Goal: Find specific page/section: Find specific page/section

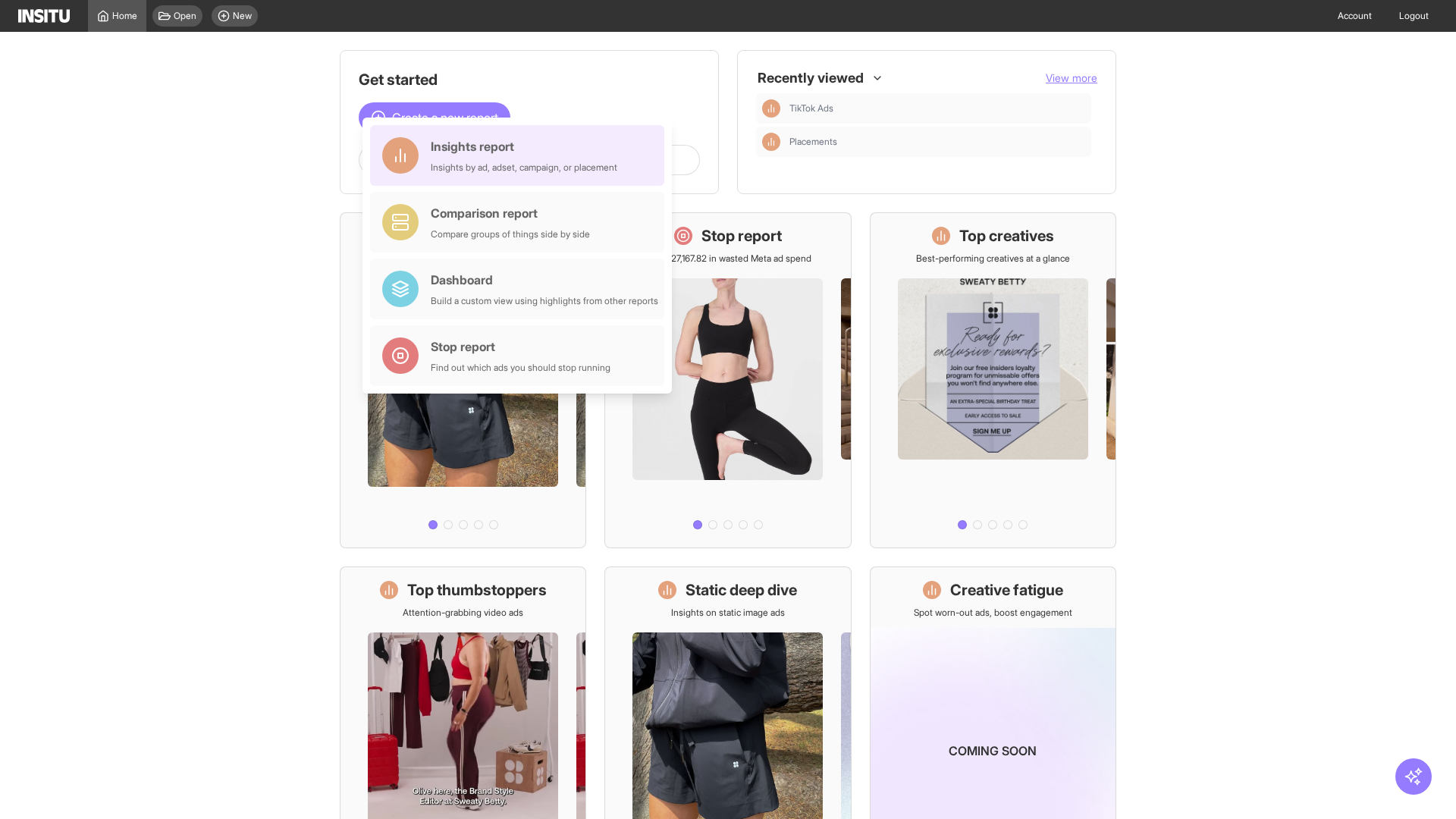
click at [520, 155] on div "Insights report Insights by ad, adset, campaign, or placement" at bounding box center [524, 155] width 186 height 37
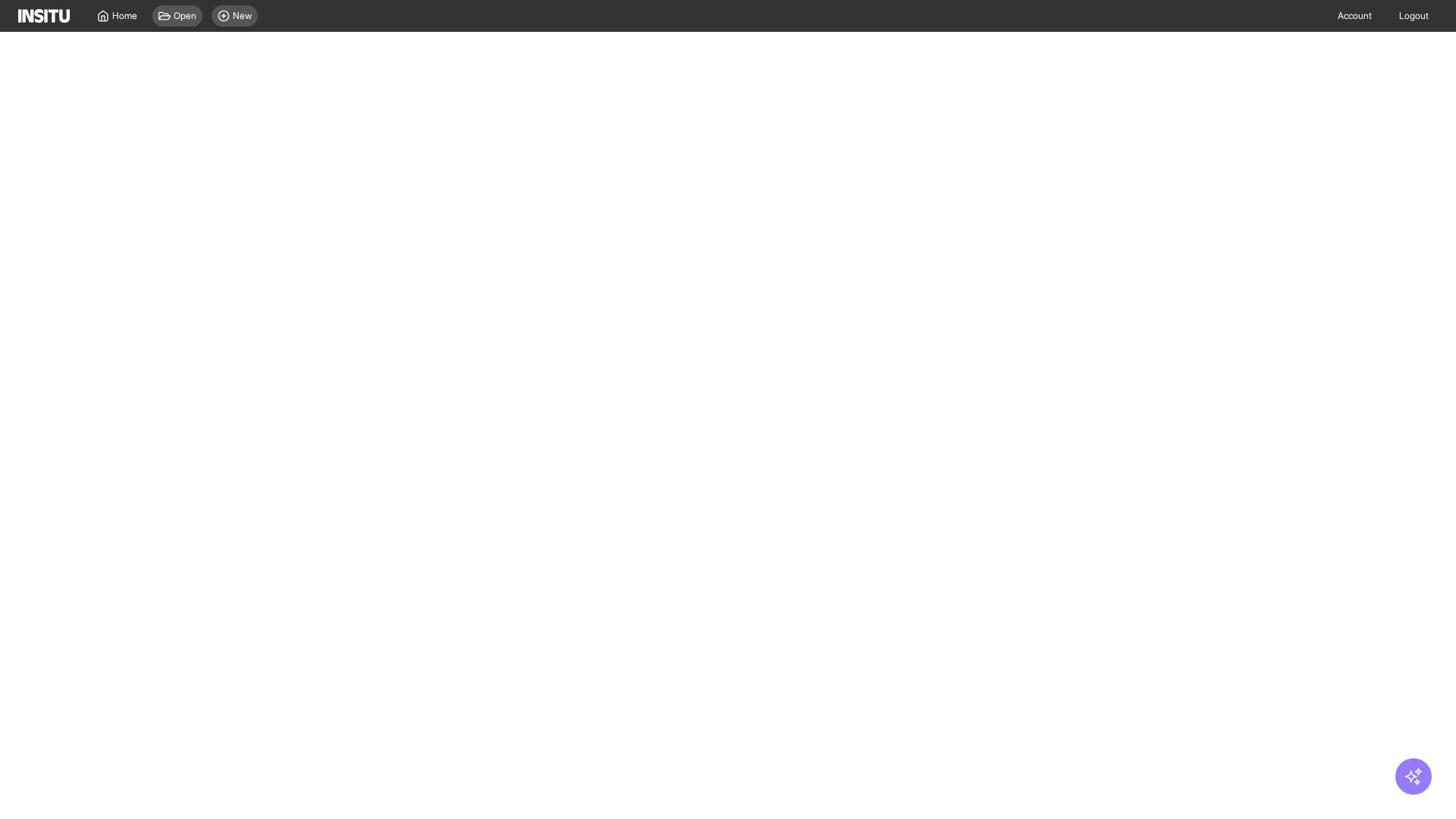
select select "**"
